Goal: Transaction & Acquisition: Purchase product/service

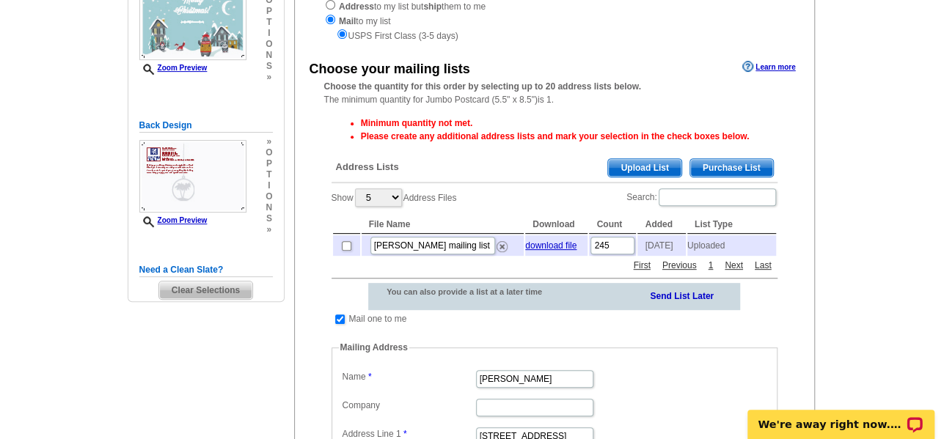
scroll to position [220, 0]
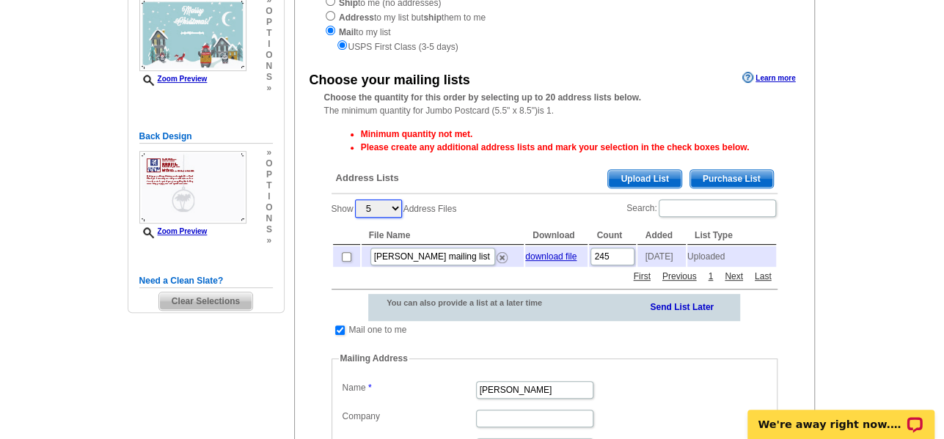
click at [394, 211] on select "5 10 25 50 100" at bounding box center [378, 209] width 47 height 18
click at [395, 211] on select "5 10 25 50 100" at bounding box center [378, 209] width 47 height 18
click at [529, 210] on div "Show 5 10 25 50 100 Address Files Search: File Name Download Count Added List T…" at bounding box center [555, 233] width 446 height 70
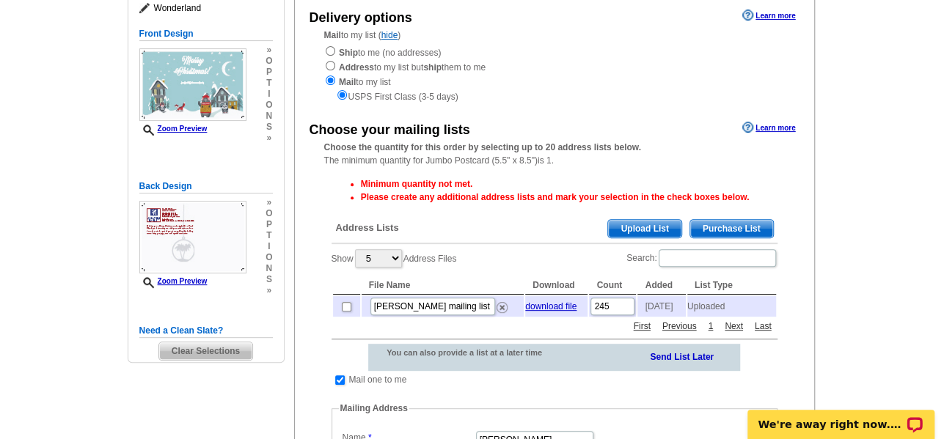
scroll to position [147, 0]
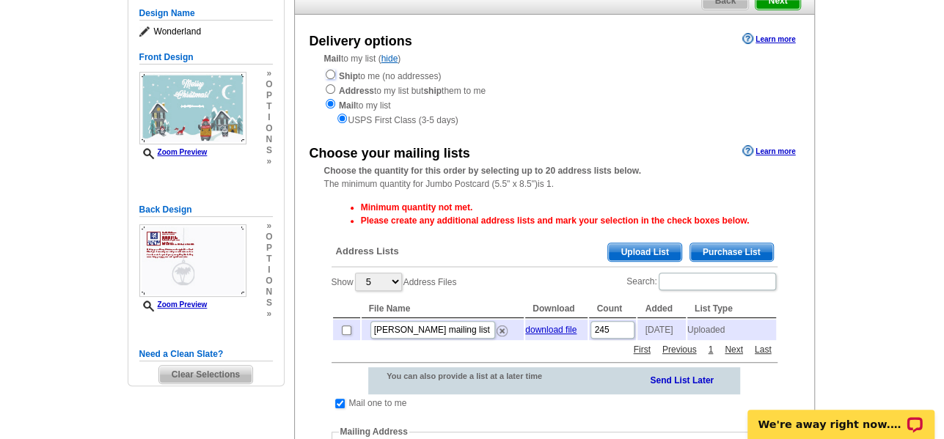
click at [331, 78] on input "radio" at bounding box center [331, 75] width 10 height 10
radio input "true"
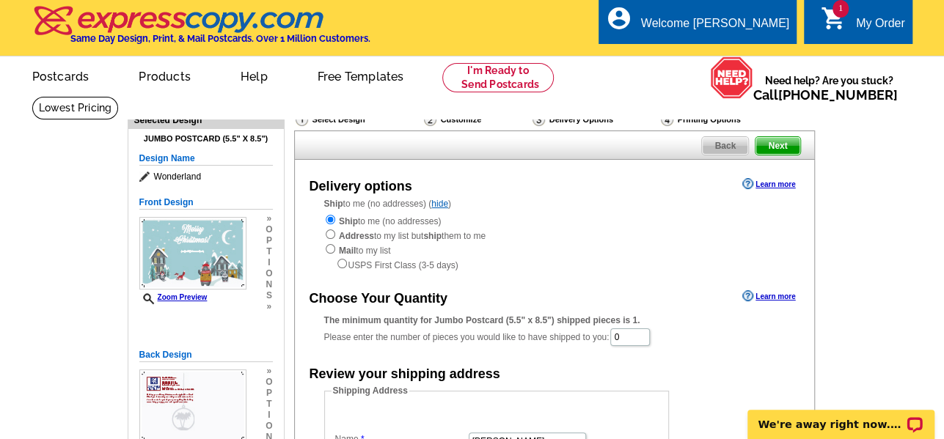
scroll to position [0, 0]
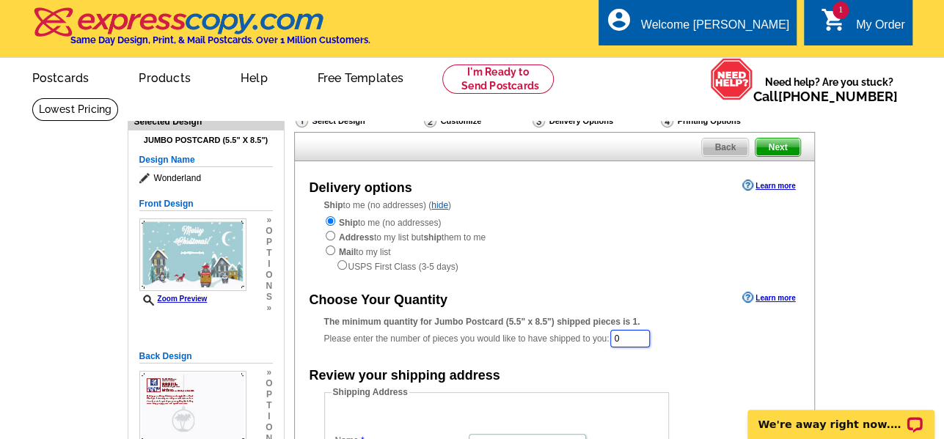
click at [646, 342] on input "0" at bounding box center [630, 339] width 40 height 18
click at [685, 346] on div "The minimum quantity for Jumbo Postcard (5.5" x 8.5") shipped pieces is 1. Plea…" at bounding box center [554, 332] width 461 height 34
click at [635, 347] on input "0" at bounding box center [630, 339] width 40 height 18
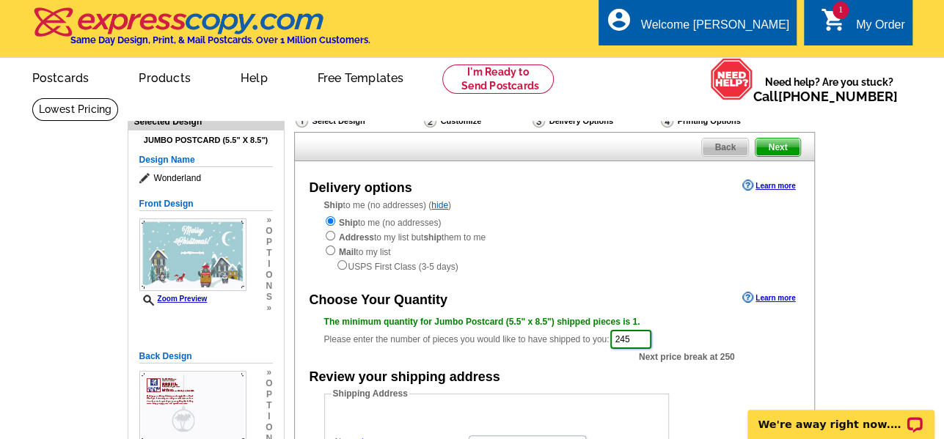
type input "245"
click at [619, 252] on div "Ship to me (no addresses) Address to my list but ship them to me Mail to my lis…" at bounding box center [554, 244] width 461 height 59
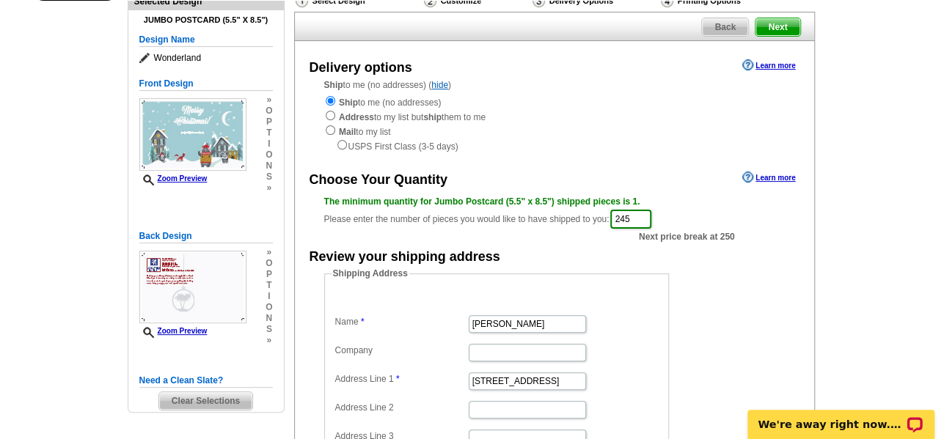
scroll to position [147, 0]
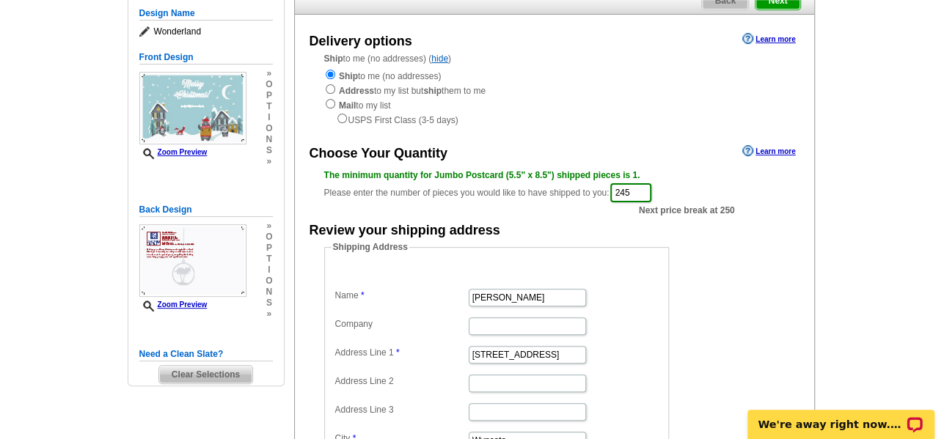
click at [728, 280] on form "Shipping Address Name David Scialanca Company Address Line 1 332 Gribbel Road A…" at bounding box center [554, 384] width 461 height 286
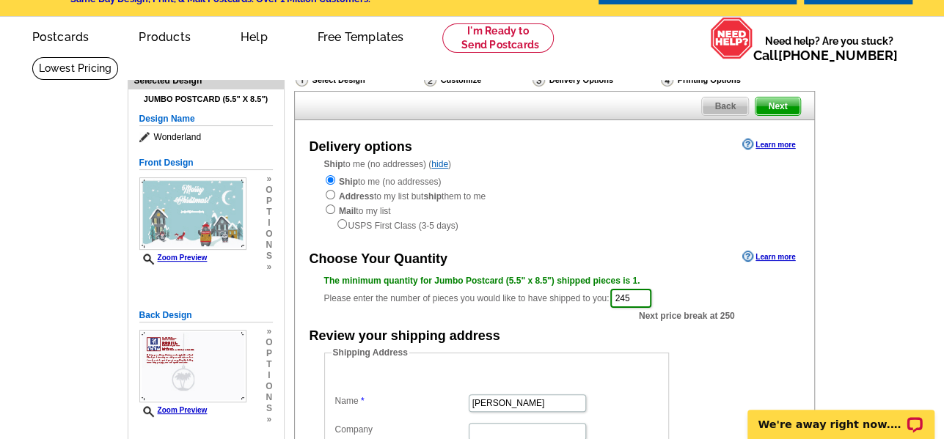
scroll to position [0, 0]
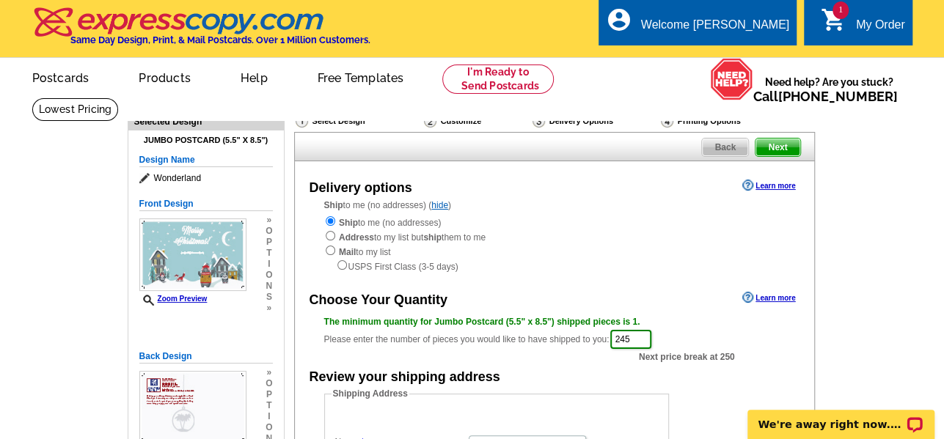
click at [783, 150] on span "Next" at bounding box center [778, 148] width 44 height 18
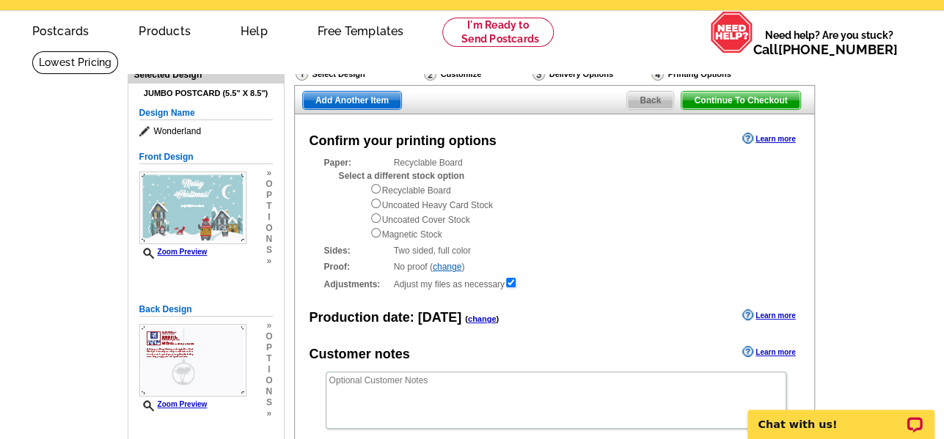
scroll to position [73, 0]
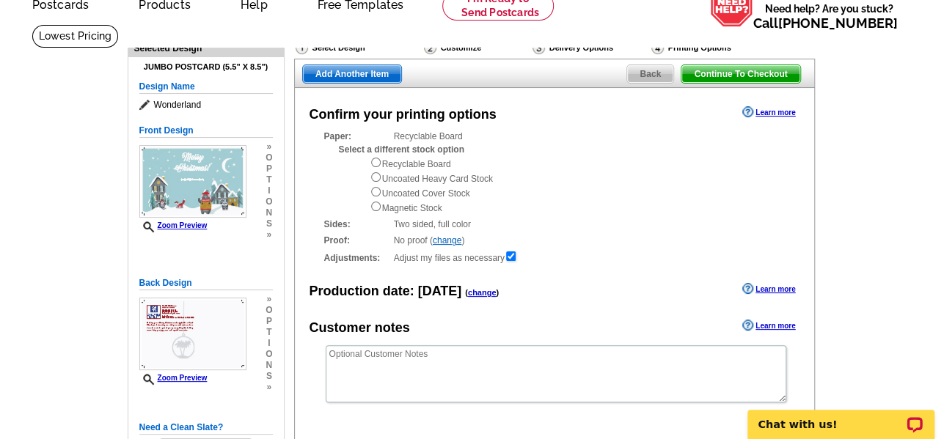
click at [913, 272] on main "Need Help? call 800-260-5887, chat with support, or have our designers make som…" at bounding box center [472, 314] width 944 height 581
click at [377, 211] on input "radio" at bounding box center [376, 207] width 10 height 10
radio input "true"
click at [376, 210] on input "radio" at bounding box center [376, 207] width 10 height 10
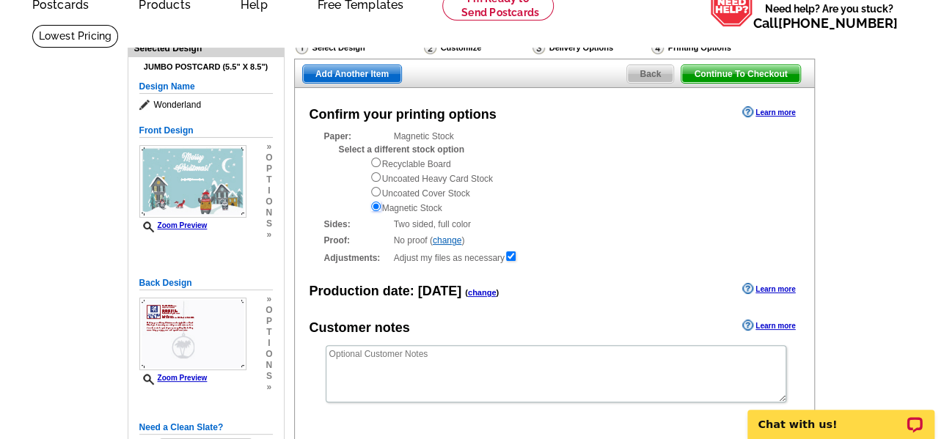
click at [377, 211] on input "radio" at bounding box center [376, 207] width 10 height 10
click at [772, 115] on link "Learn more" at bounding box center [768, 112] width 53 height 12
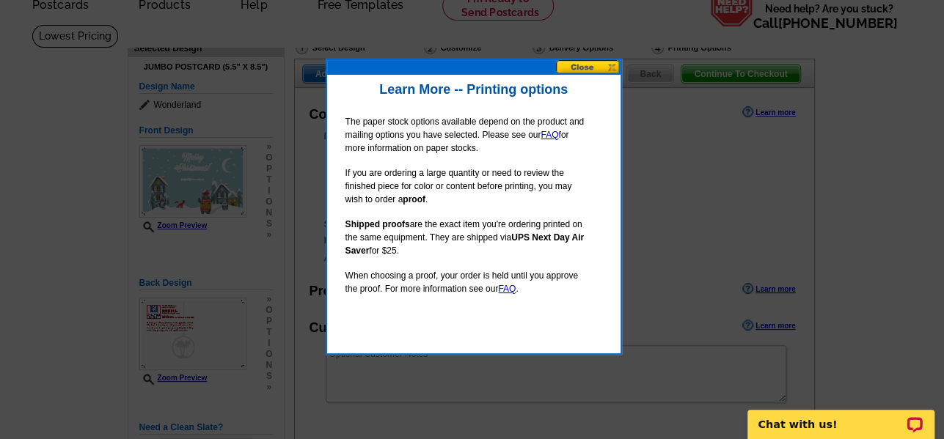
click at [586, 71] on button at bounding box center [588, 67] width 65 height 14
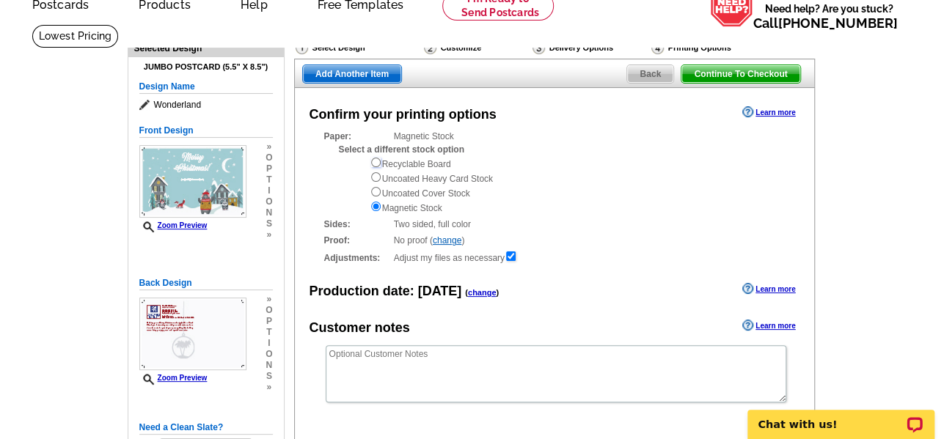
click at [375, 163] on input "radio" at bounding box center [376, 163] width 10 height 10
radio input "true"
click at [372, 180] on input "radio" at bounding box center [376, 177] width 10 height 10
radio input "true"
click at [453, 244] on link "change" at bounding box center [447, 240] width 29 height 10
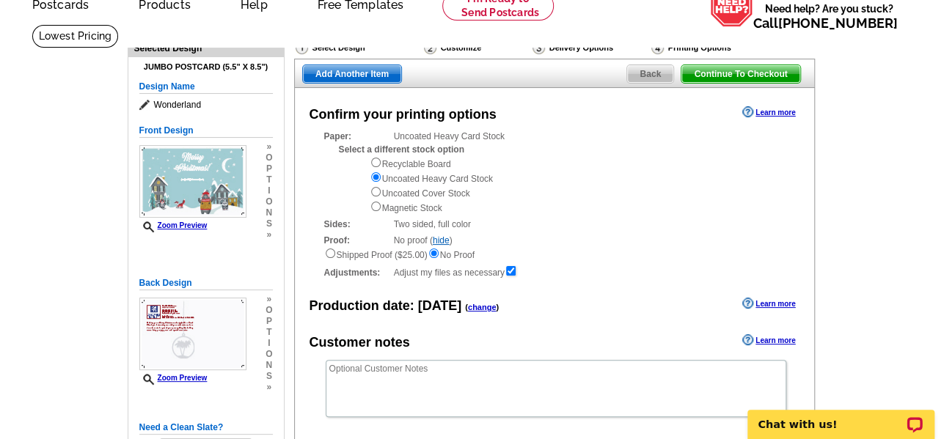
click at [440, 241] on link "hide" at bounding box center [441, 240] width 17 height 10
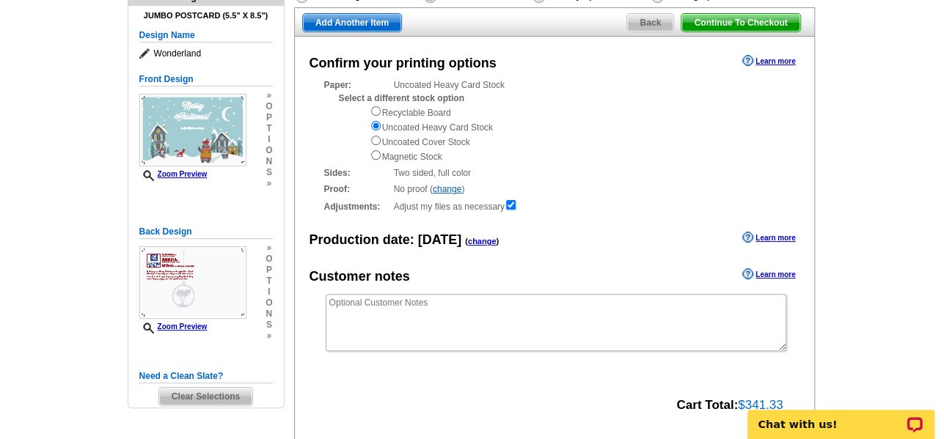
scroll to position [73, 0]
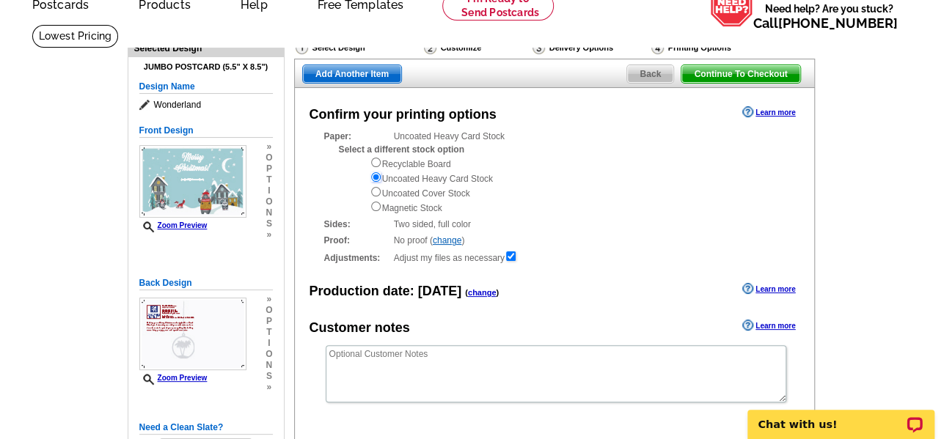
click at [378, 178] on input "radio" at bounding box center [376, 177] width 10 height 10
click at [374, 175] on input "radio" at bounding box center [376, 177] width 10 height 10
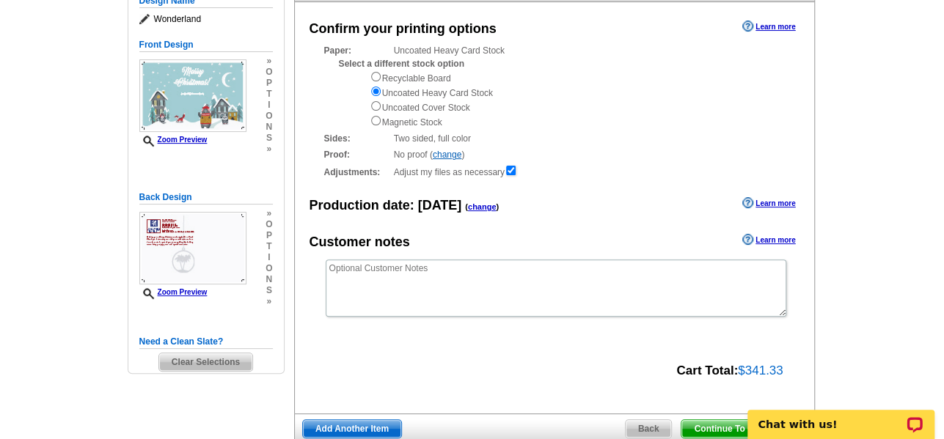
scroll to position [293, 0]
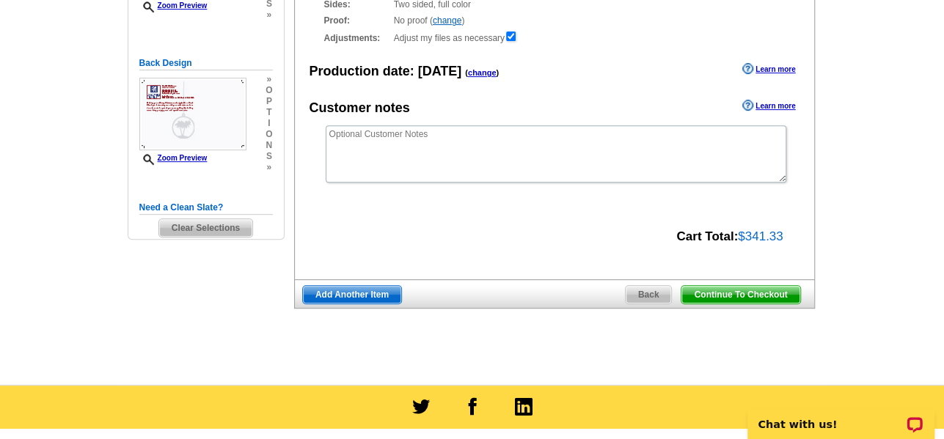
click at [707, 295] on span "Continue To Checkout" at bounding box center [740, 295] width 118 height 18
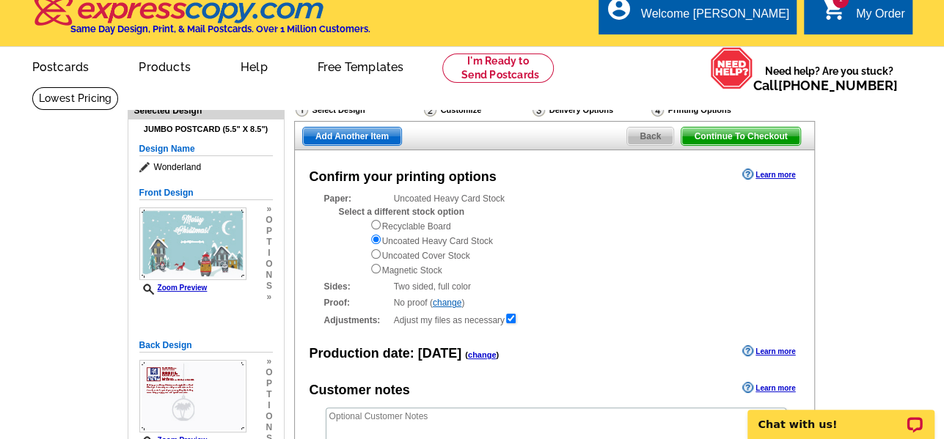
scroll to position [0, 0]
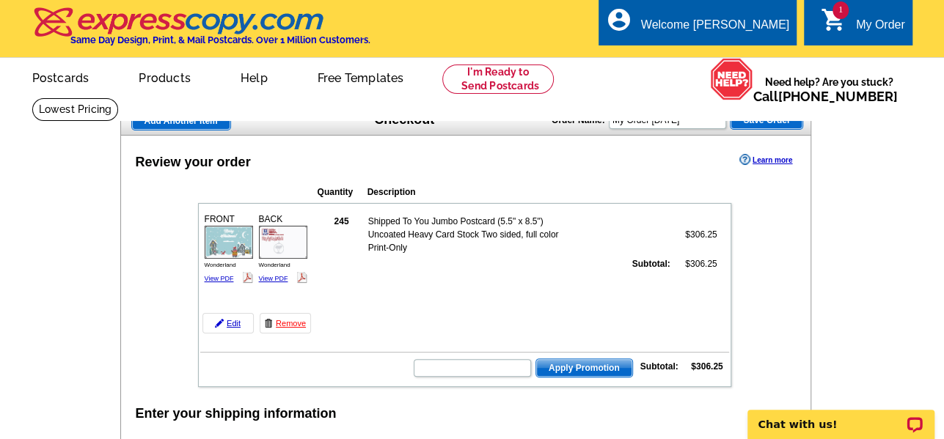
click at [753, 122] on span "Save Order" at bounding box center [767, 120] width 72 height 18
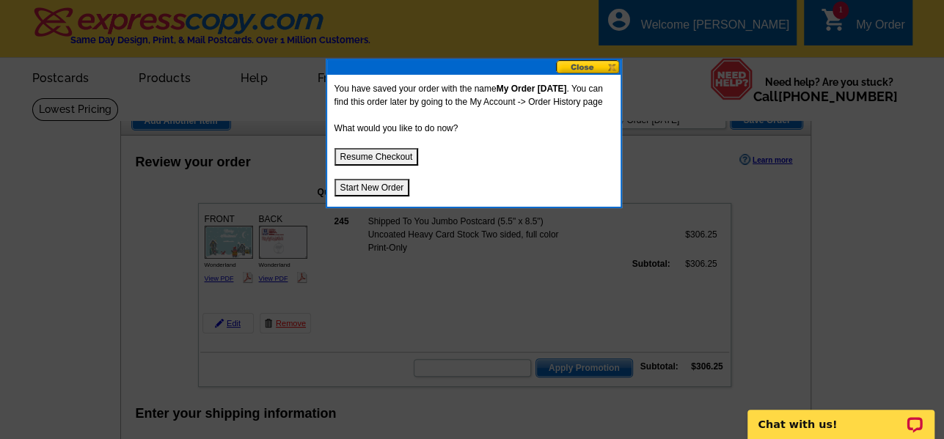
click at [596, 68] on button at bounding box center [588, 67] width 65 height 14
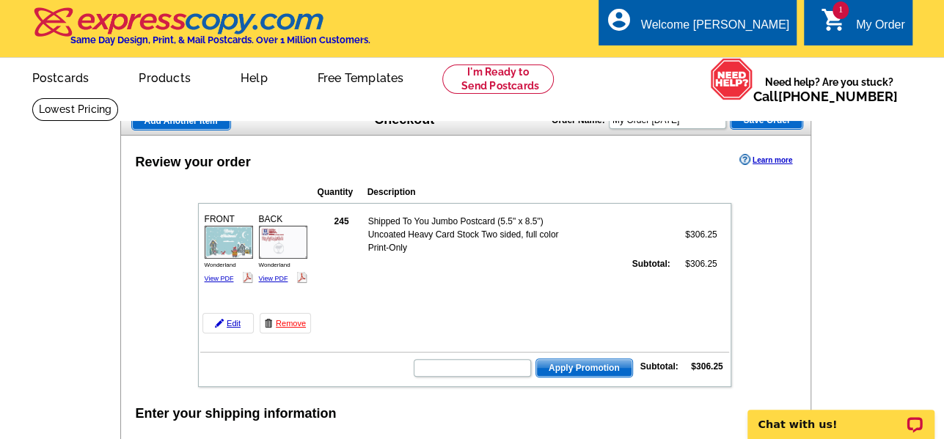
drag, startPoint x: 844, startPoint y: 323, endPoint x: 770, endPoint y: 157, distance: 181.6
drag, startPoint x: 607, startPoint y: 340, endPoint x: 596, endPoint y: 186, distance: 154.5
click at [234, 326] on link "Edit" at bounding box center [227, 323] width 51 height 21
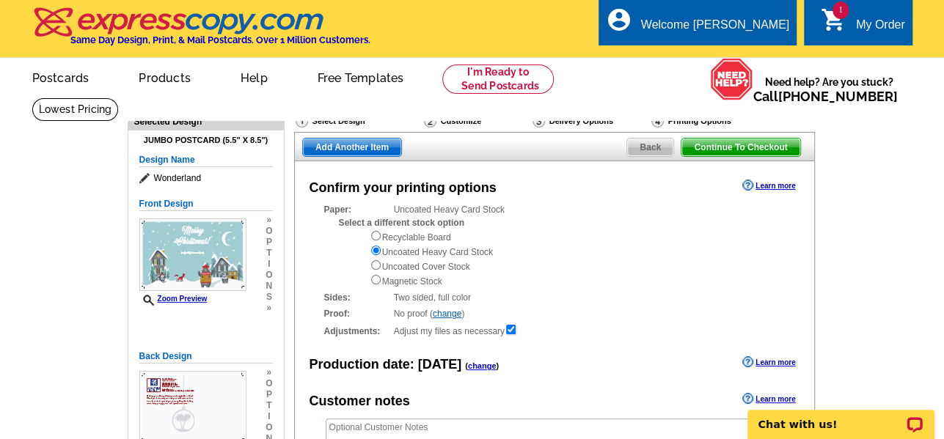
click at [655, 153] on span "Back" at bounding box center [650, 148] width 46 height 18
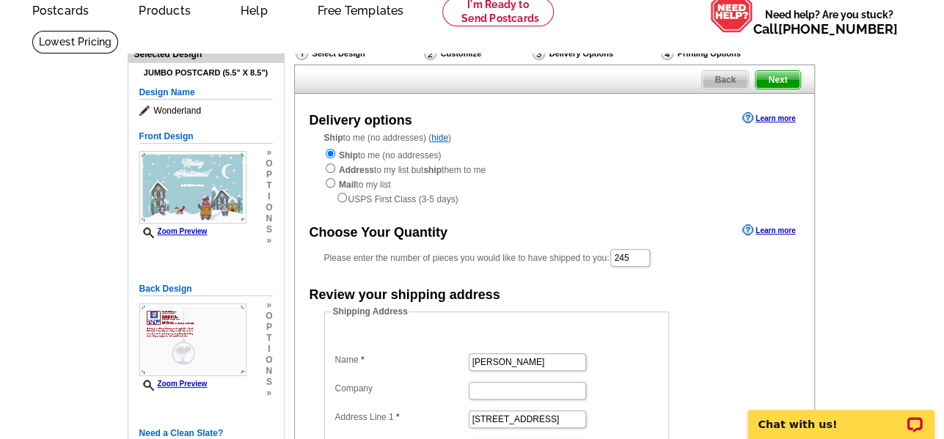
scroll to position [73, 0]
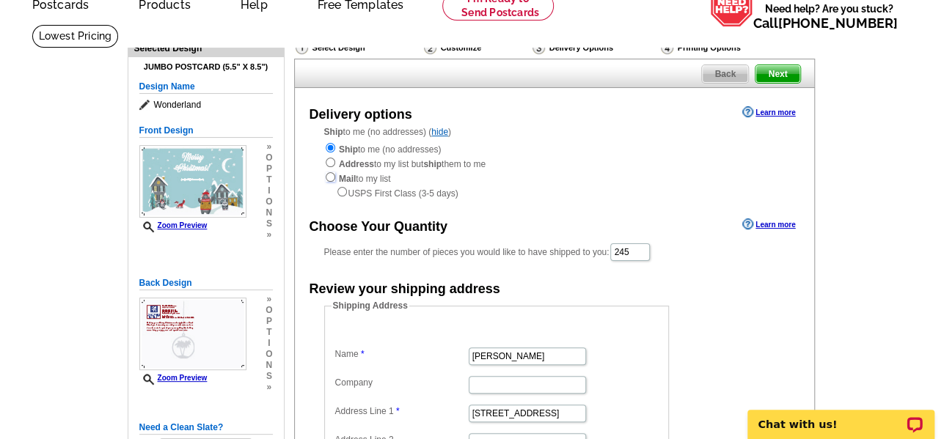
click at [332, 178] on input "radio" at bounding box center [331, 177] width 10 height 10
radio input "true"
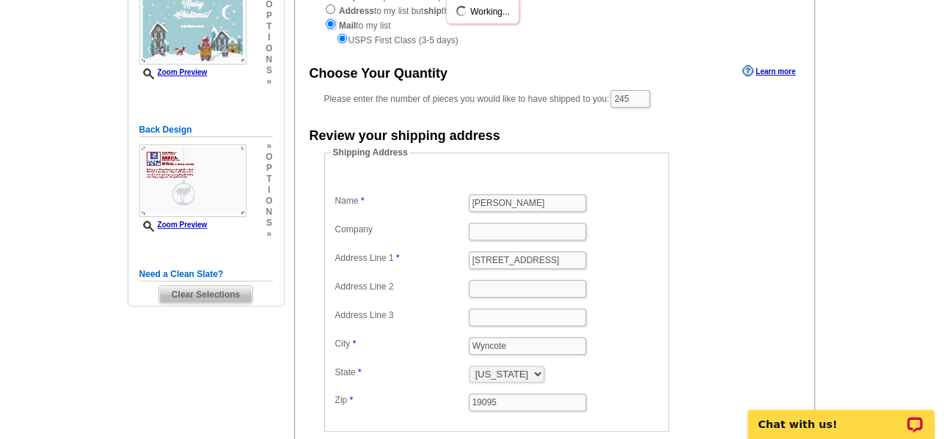
scroll to position [147, 0]
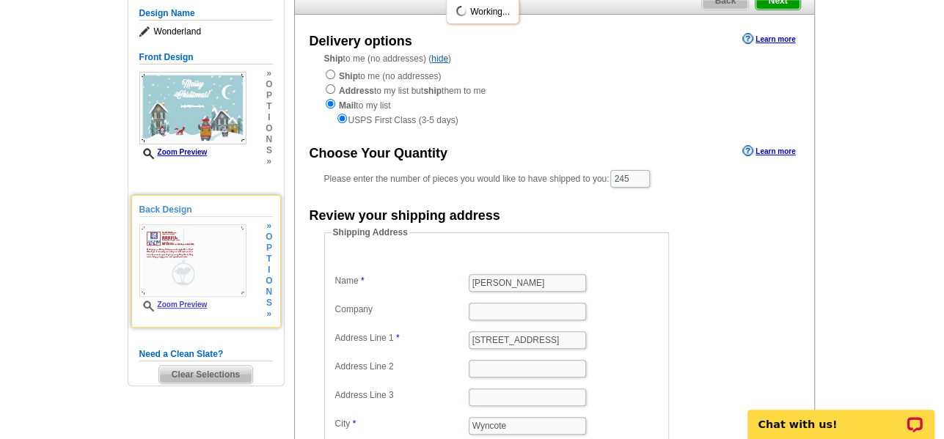
click at [205, 260] on img at bounding box center [192, 260] width 107 height 73
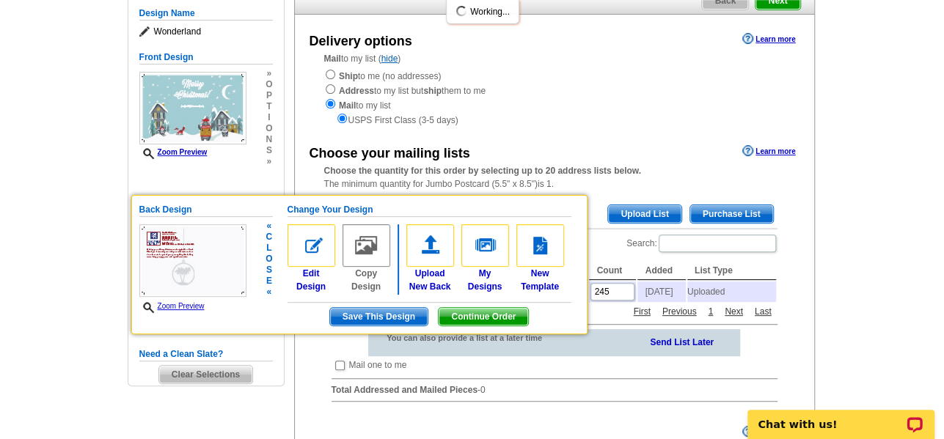
click at [206, 249] on img at bounding box center [192, 260] width 107 height 73
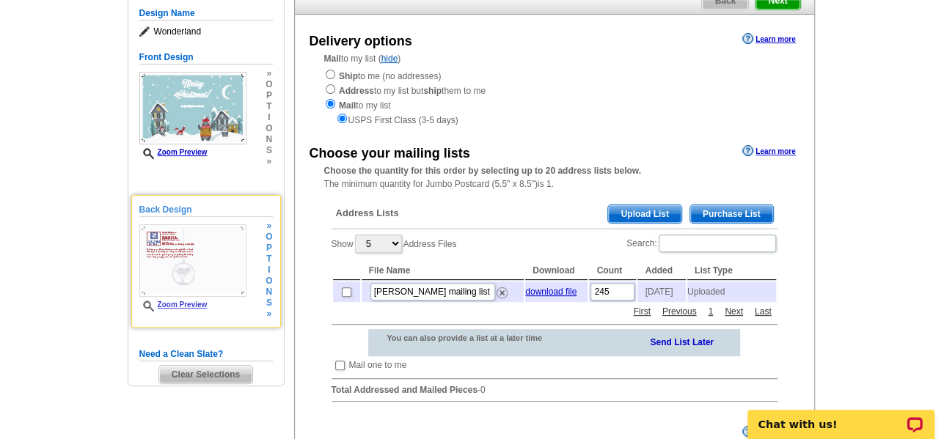
click at [185, 249] on img at bounding box center [192, 260] width 107 height 73
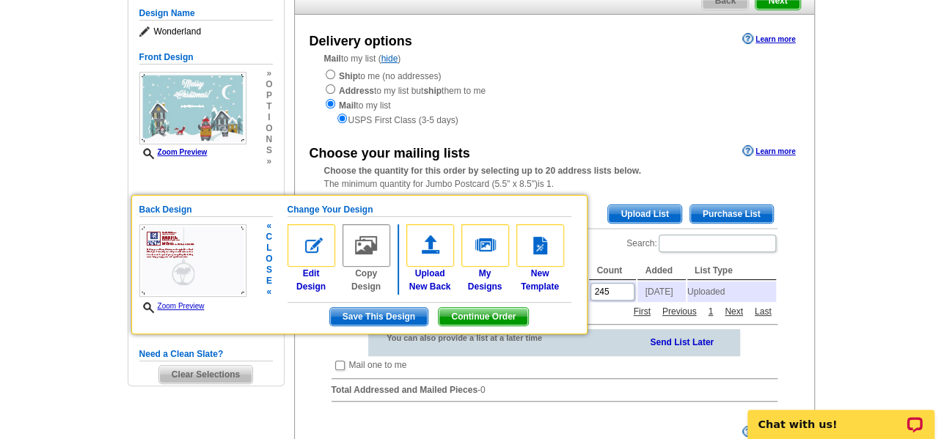
click at [194, 249] on img at bounding box center [192, 260] width 107 height 73
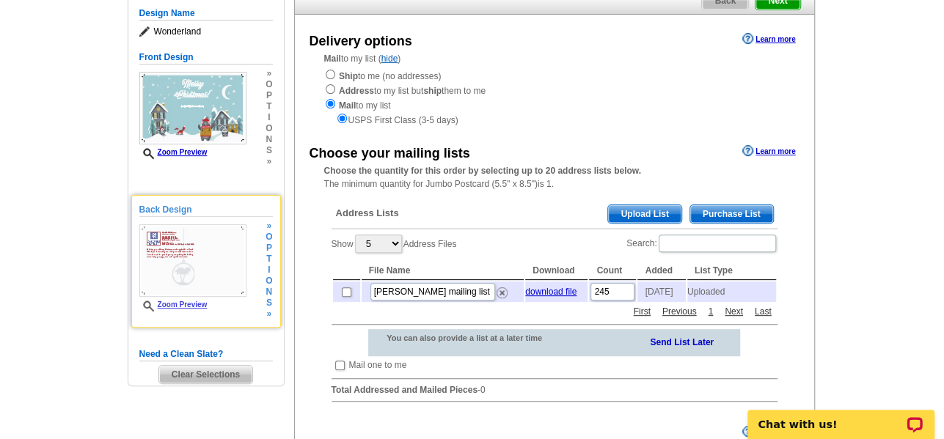
click at [184, 305] on link "Zoom Preview" at bounding box center [173, 305] width 68 height 8
click at [181, 306] on link "Zoom Preview" at bounding box center [173, 305] width 68 height 8
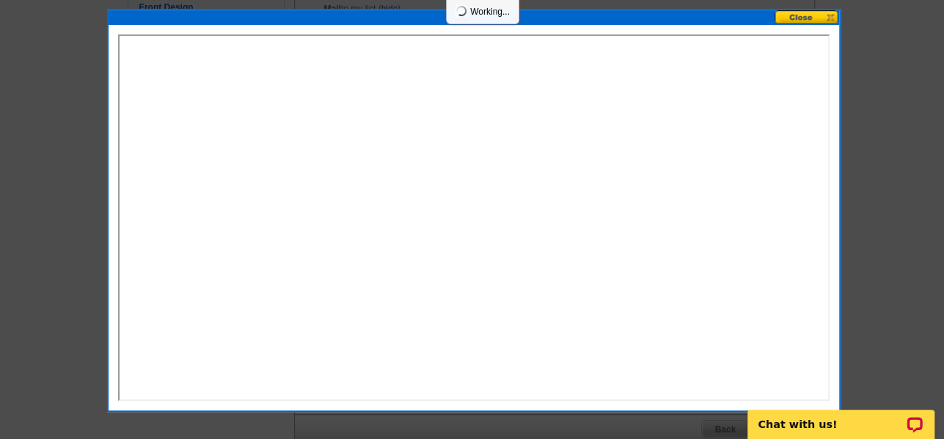
scroll to position [220, 0]
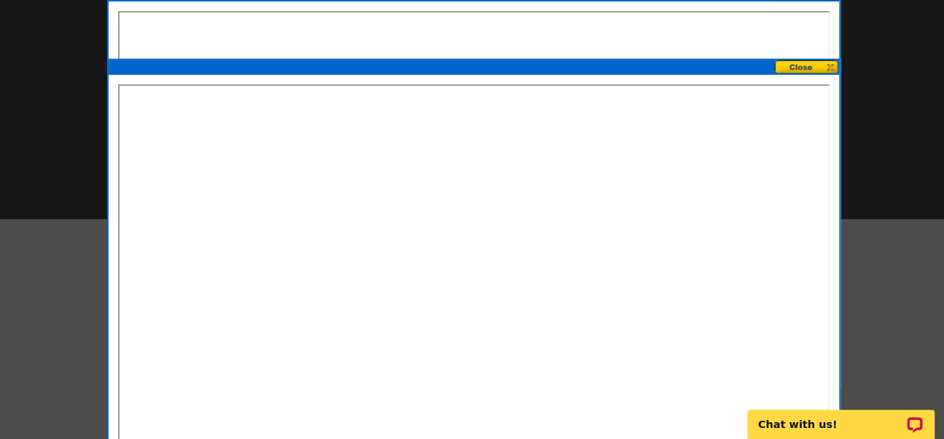
click at [786, 65] on button at bounding box center [807, 67] width 65 height 14
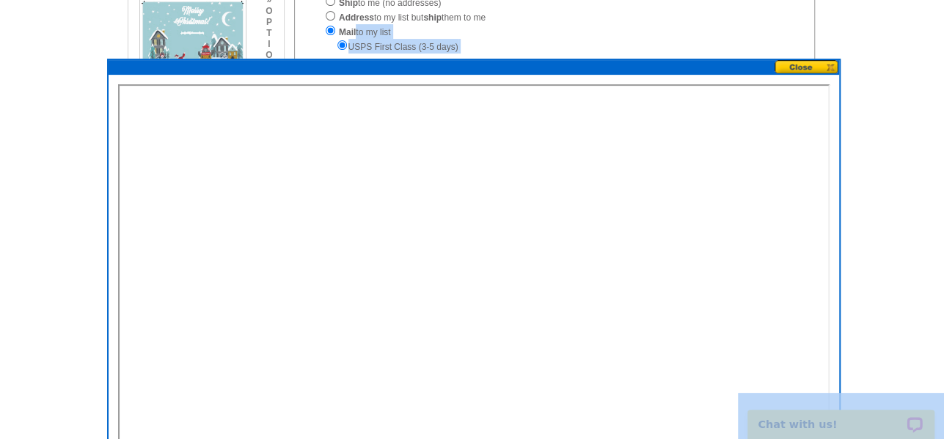
drag, startPoint x: 652, startPoint y: 65, endPoint x: 627, endPoint y: 30, distance: 43.1
click at [627, 30] on body "Welcome back David My Account Logout local_phone Same Day Design, Print, & Mail…" at bounding box center [472, 295] width 944 height 1030
drag, startPoint x: 917, startPoint y: 121, endPoint x: 905, endPoint y: 123, distance: 11.9
click at [918, 121] on main "Need Help? call 800-260-5887, chat with support, or have our designers make som…" at bounding box center [472, 187] width 944 height 619
click at [877, 257] on main "Need Help? call 800-260-5887, chat with support, or have our designers make som…" at bounding box center [472, 187] width 944 height 619
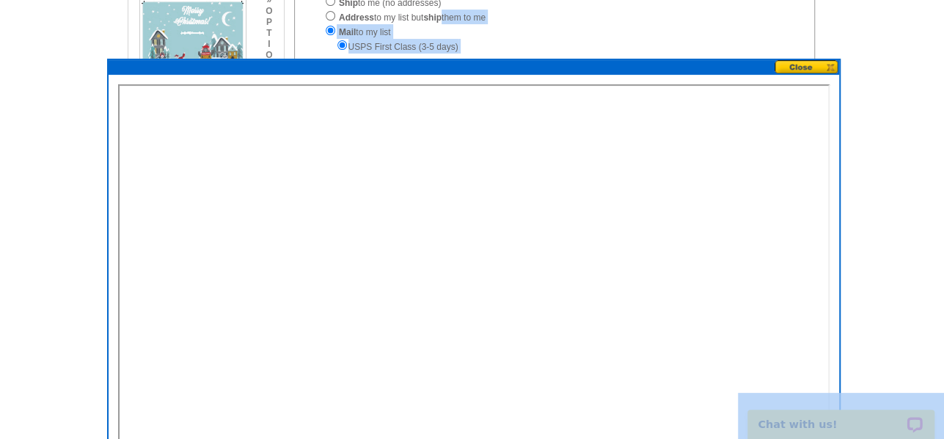
drag, startPoint x: 596, startPoint y: 68, endPoint x: 533, endPoint y: 21, distance: 79.7
click at [533, 21] on body "Welcome back David My Account Logout local_phone Same Day Design, Print, & Mail…" at bounding box center [472, 295] width 944 height 1030
click at [924, 173] on main "Need Help? call 800-260-5887, chat with support, or have our designers make som…" at bounding box center [472, 187] width 944 height 619
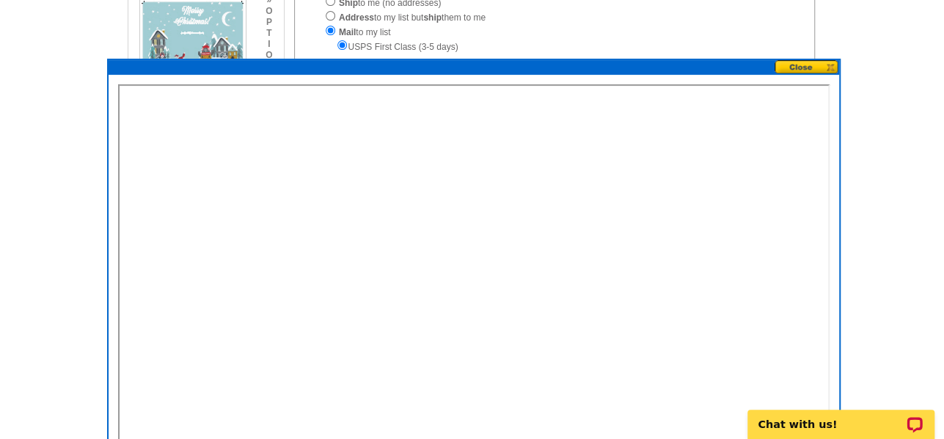
click at [797, 67] on button at bounding box center [807, 67] width 65 height 14
click at [802, 66] on button at bounding box center [807, 67] width 65 height 14
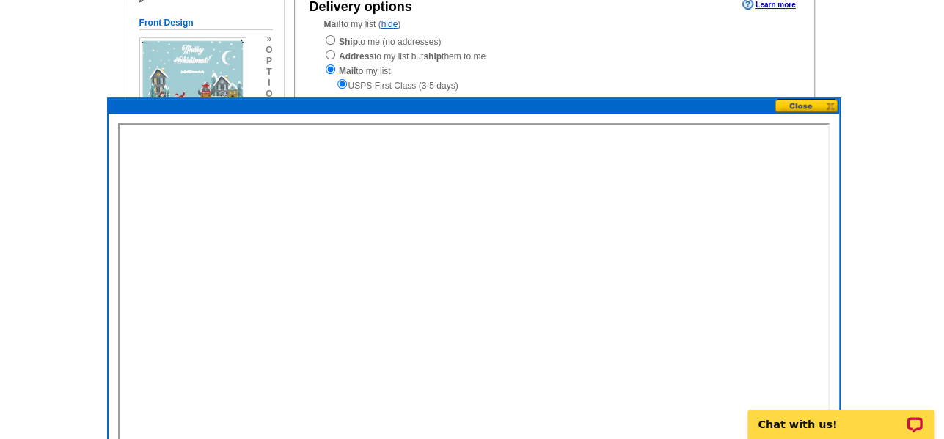
scroll to position [157, 0]
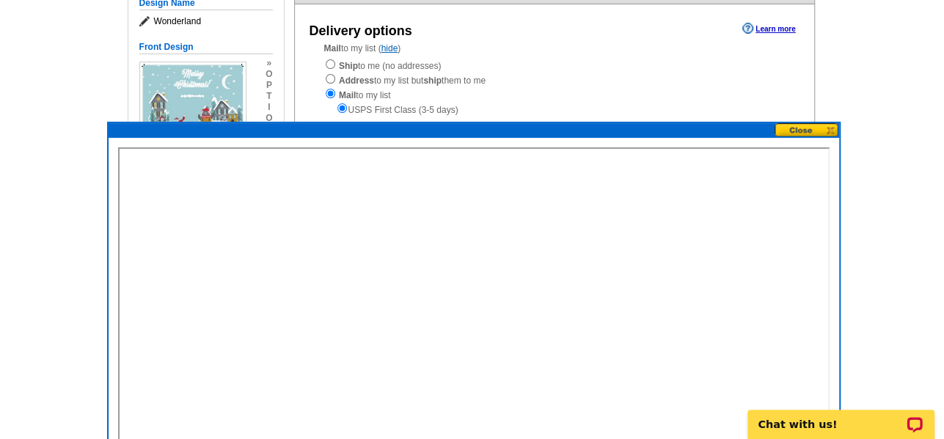
click at [791, 129] on button at bounding box center [807, 130] width 65 height 14
click at [800, 125] on button at bounding box center [807, 130] width 65 height 14
click at [830, 132] on button at bounding box center [807, 130] width 65 height 14
click at [832, 129] on button at bounding box center [807, 130] width 65 height 14
click at [832, 128] on button at bounding box center [807, 130] width 65 height 14
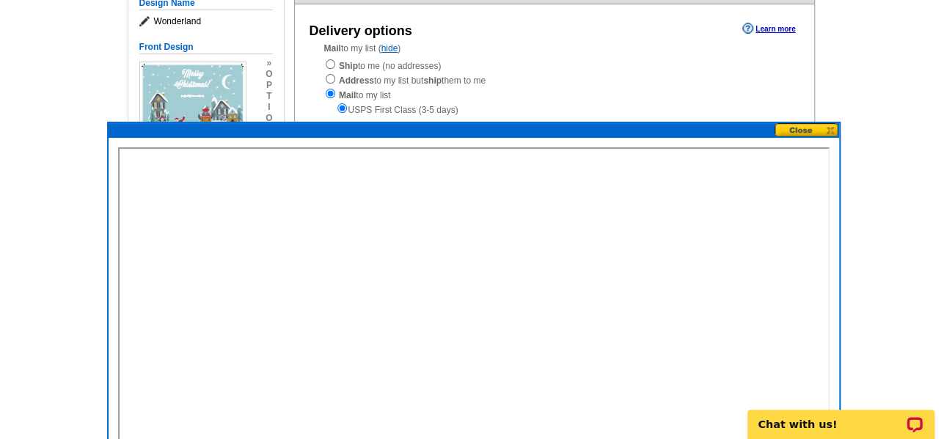
click at [831, 128] on button at bounding box center [807, 130] width 65 height 14
click at [830, 128] on button at bounding box center [807, 130] width 65 height 14
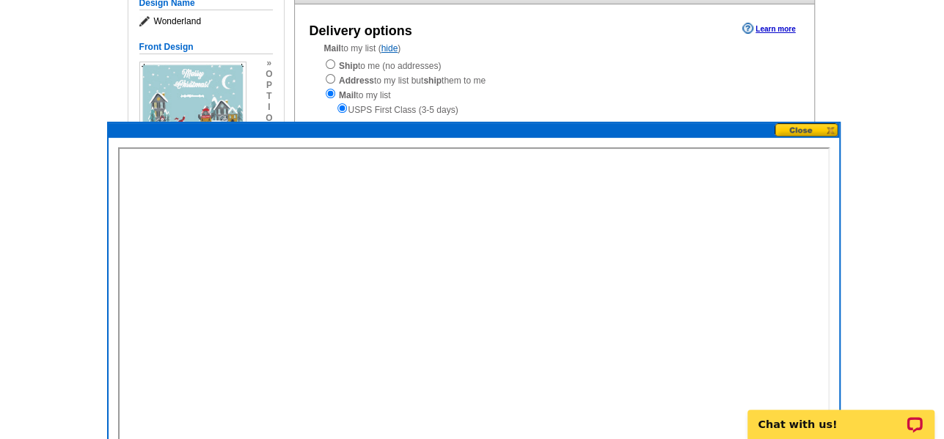
click at [830, 128] on button at bounding box center [807, 130] width 65 height 14
click at [829, 128] on button at bounding box center [807, 130] width 65 height 14
click at [828, 129] on button at bounding box center [807, 130] width 65 height 14
click at [827, 131] on button at bounding box center [807, 130] width 65 height 14
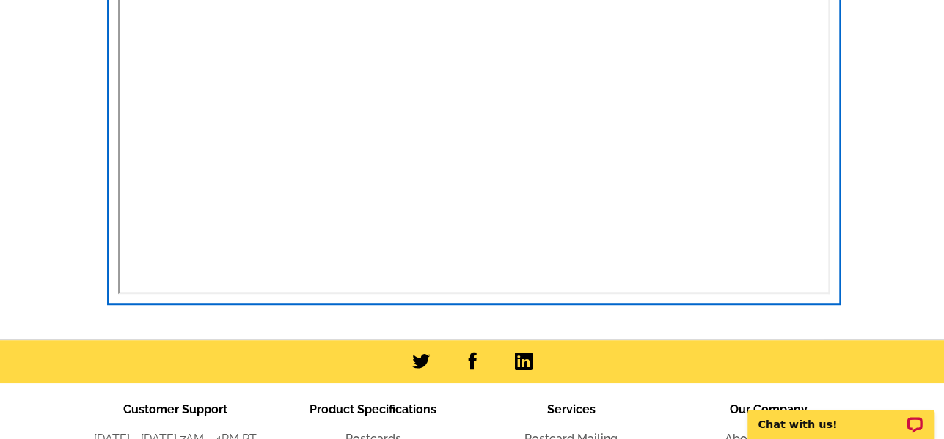
scroll to position [84, 0]
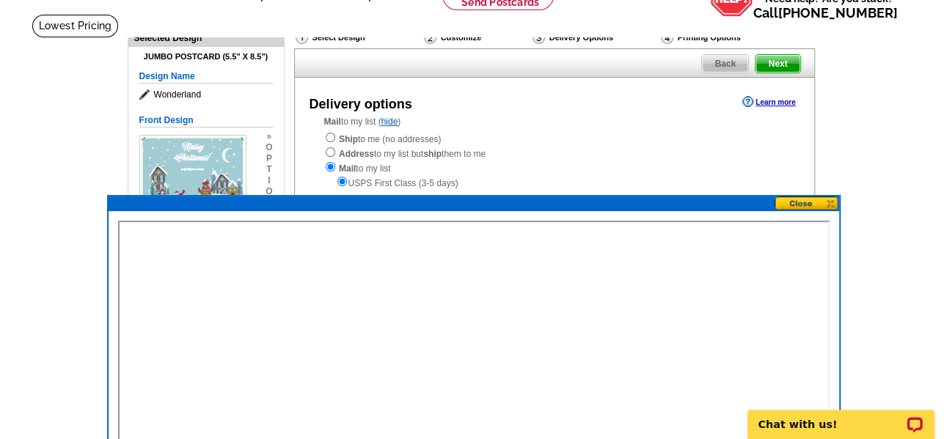
click at [615, 136] on div "Ship to me (no addresses) Address to my list but ship them to me Mail to my lis…" at bounding box center [554, 160] width 461 height 59
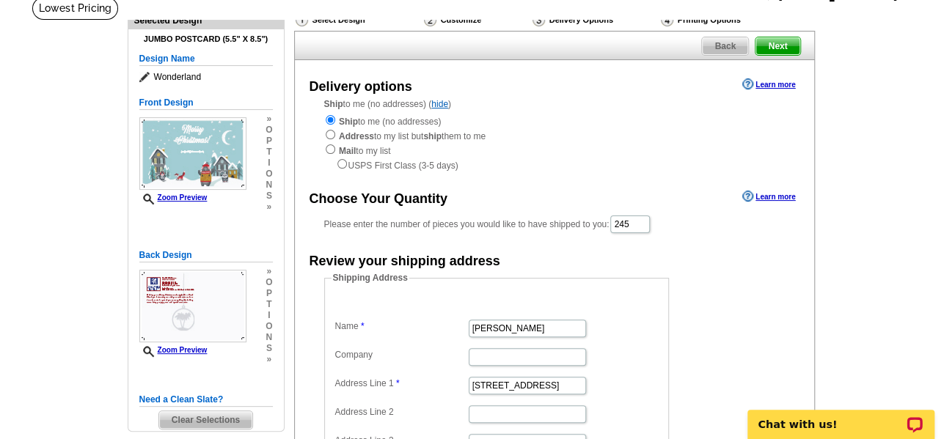
scroll to position [73, 0]
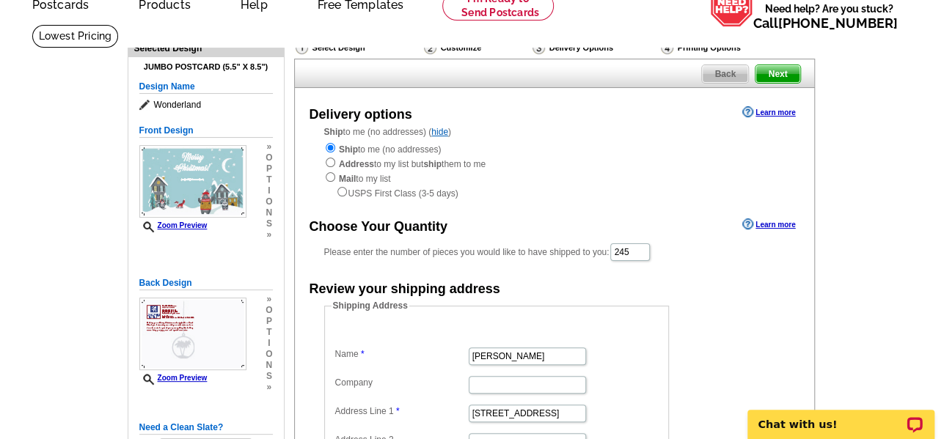
click at [778, 76] on span "Next" at bounding box center [778, 74] width 44 height 18
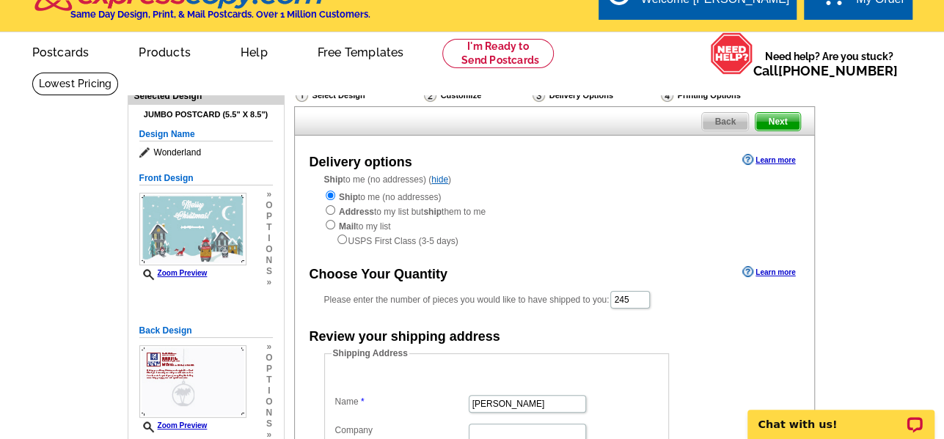
scroll to position [0, 0]
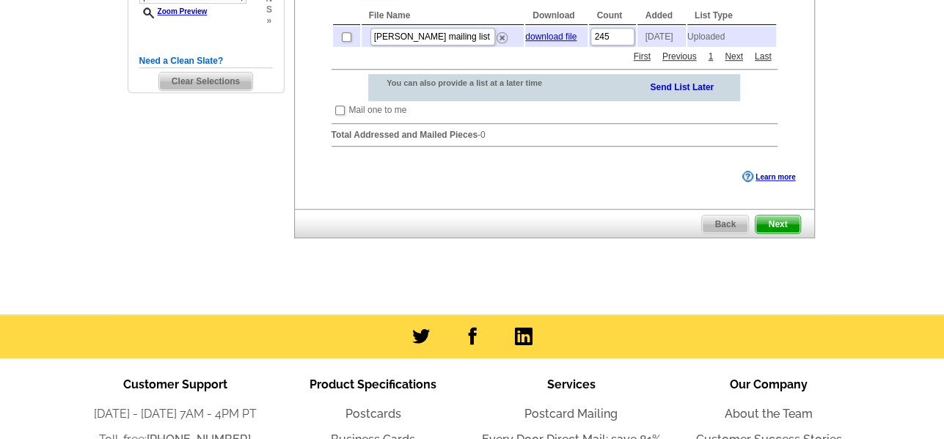
scroll to position [238, 0]
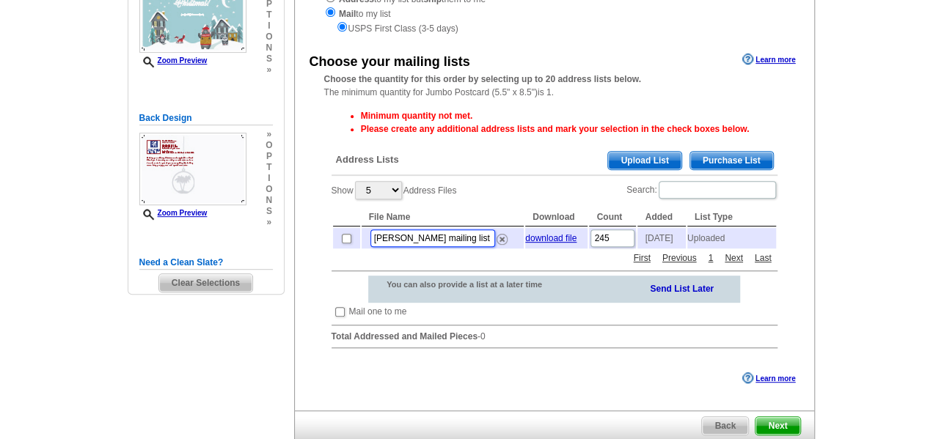
click at [483, 239] on input "[PERSON_NAME] mailing list converted file.csv" at bounding box center [432, 239] width 125 height 18
click at [474, 183] on div "Show 5 10 25 50 100 Address Files Search: File Name Download Count Added List T…" at bounding box center [555, 215] width 446 height 70
click at [822, 205] on div "Need Help? call [PHONE_NUMBER], chat with support, or have our designers make s…" at bounding box center [472, 181] width 704 height 644
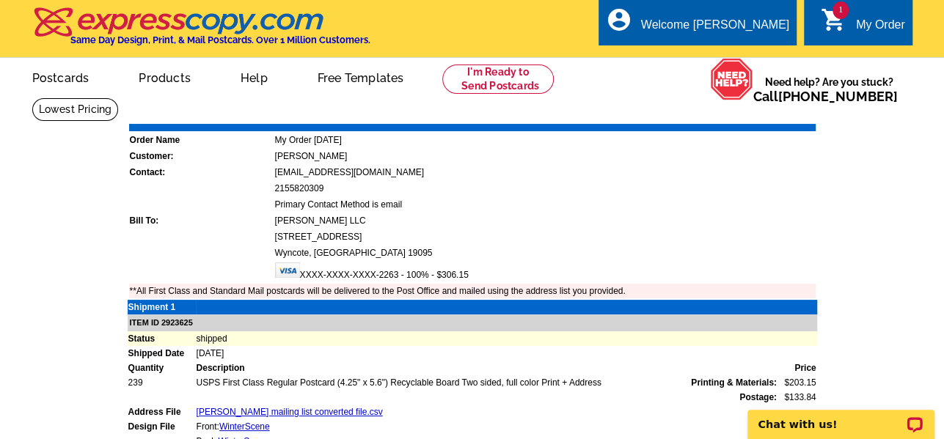
drag, startPoint x: 736, startPoint y: 290, endPoint x: 621, endPoint y: 202, distance: 145.0
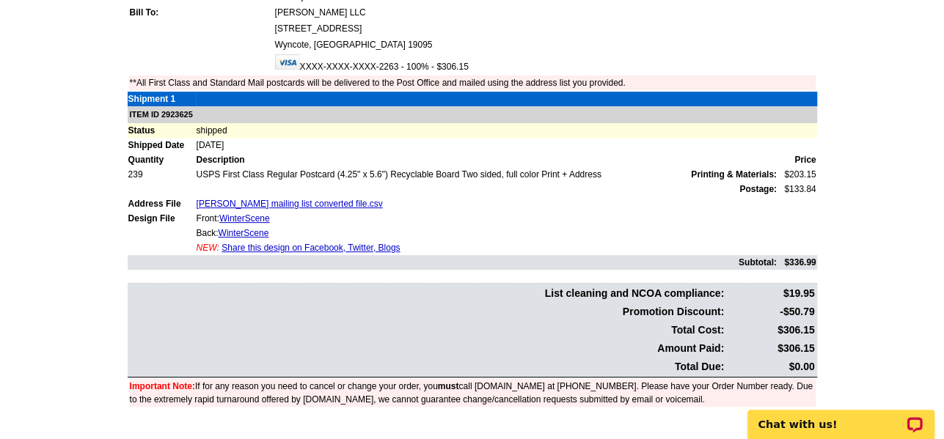
scroll to position [83, 0]
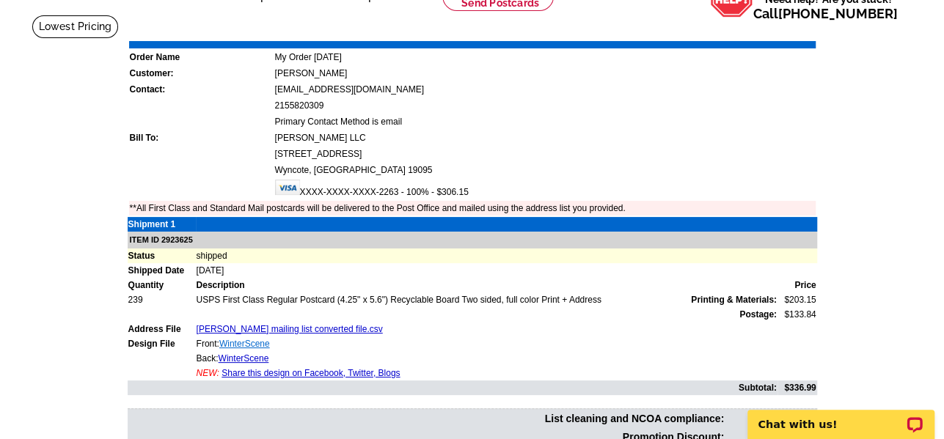
click at [252, 342] on link "WinterScene" at bounding box center [244, 344] width 51 height 10
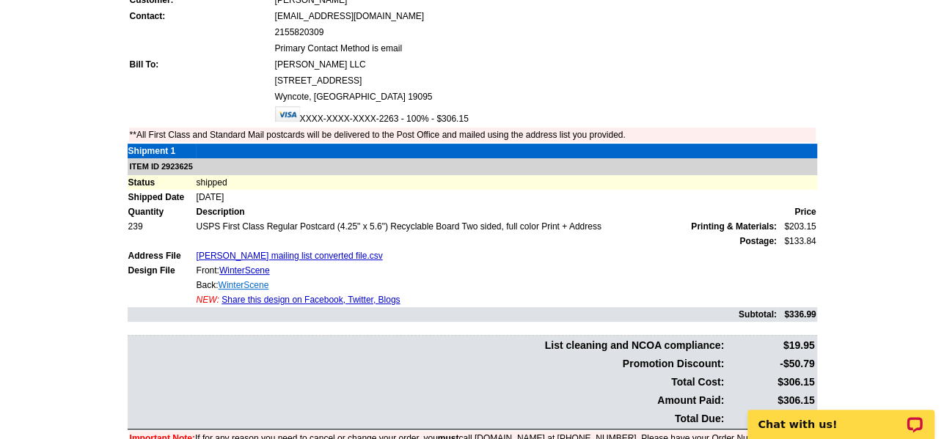
click at [249, 287] on link "WinterScene" at bounding box center [244, 285] width 51 height 10
